Goal: Obtain resource: Download file/media

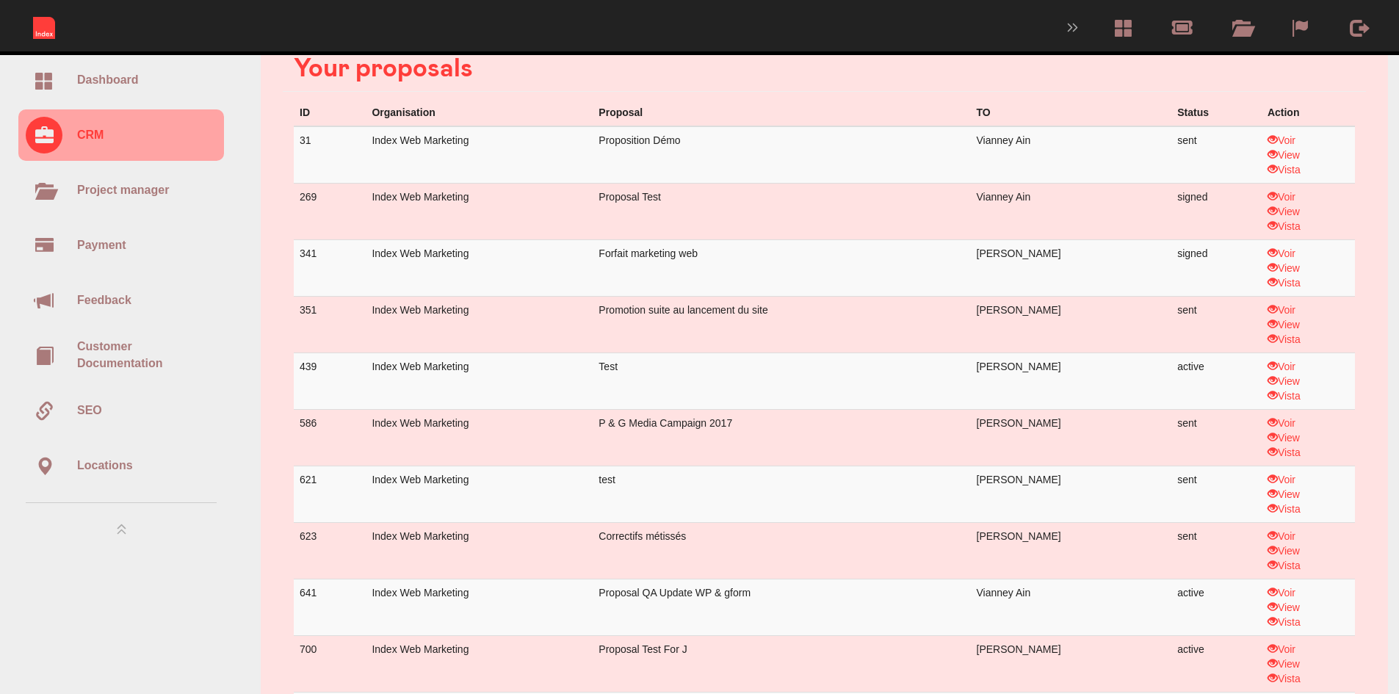
scroll to position [73, 0]
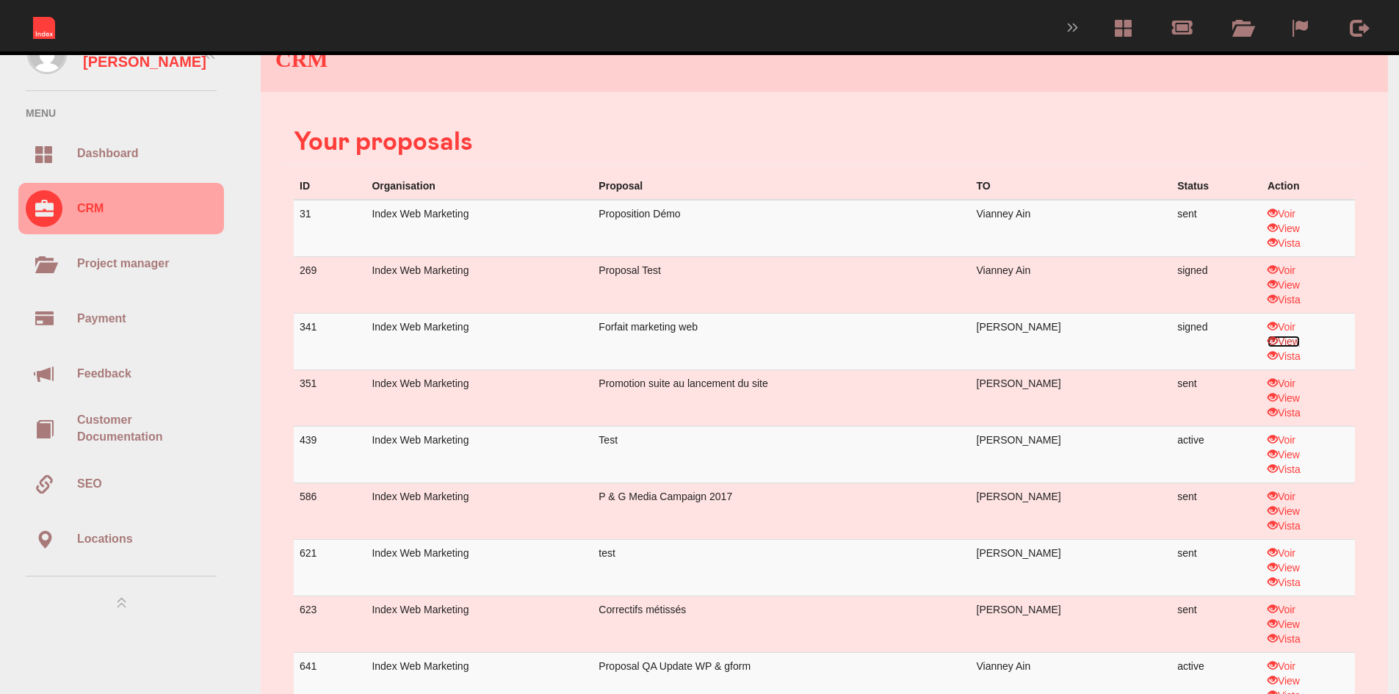
click at [1284, 339] on link "View" at bounding box center [1283, 342] width 32 height 12
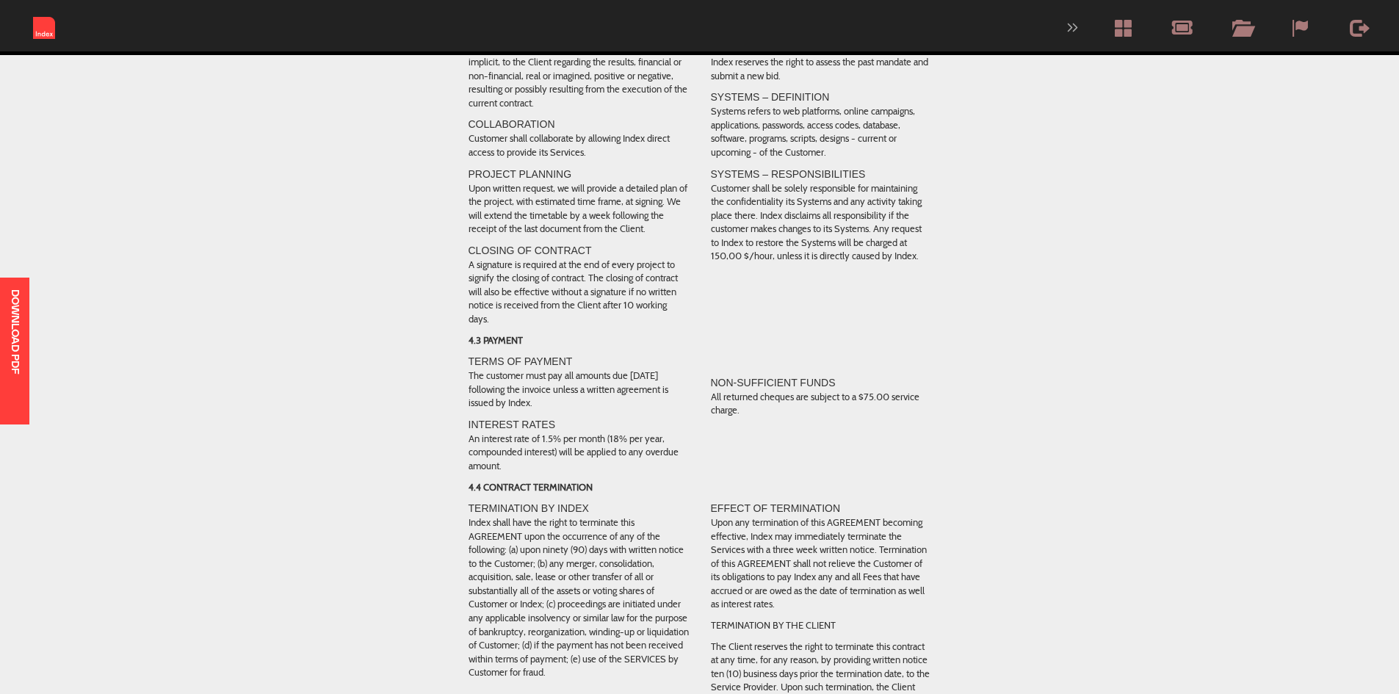
scroll to position [1875, 0]
